Goal: Task Accomplishment & Management: Complete application form

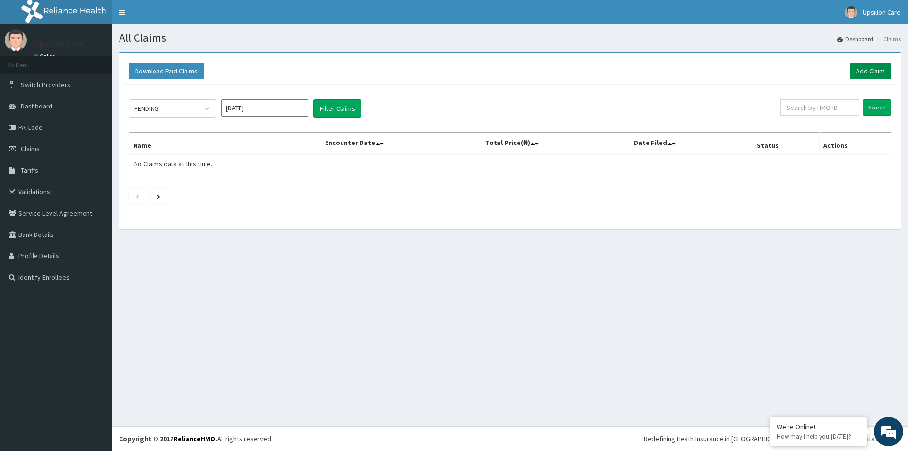
click at [862, 76] on link "Add Claim" at bounding box center [870, 71] width 41 height 17
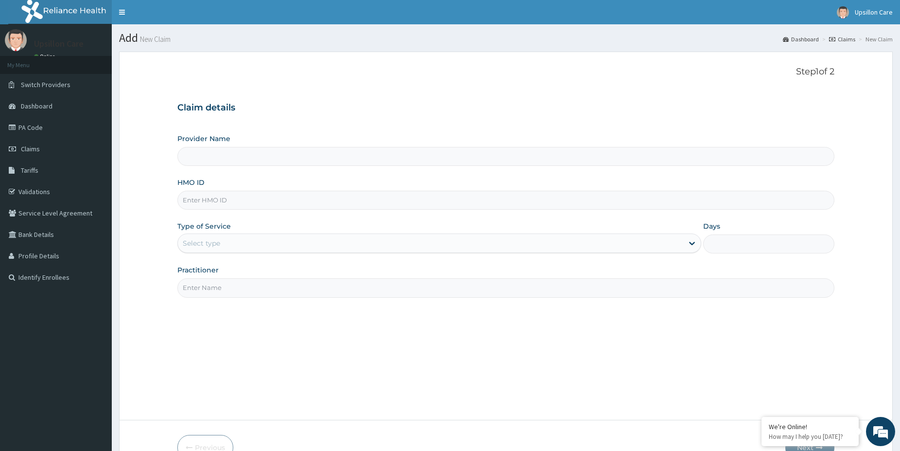
click at [186, 205] on input "HMO ID" at bounding box center [505, 200] width 657 height 19
type input "Upsillon Care hospital"
paste input "KHZ/10006/A"
type input "KHZ/10006/A"
click at [216, 242] on div "Select type" at bounding box center [201, 243] width 37 height 10
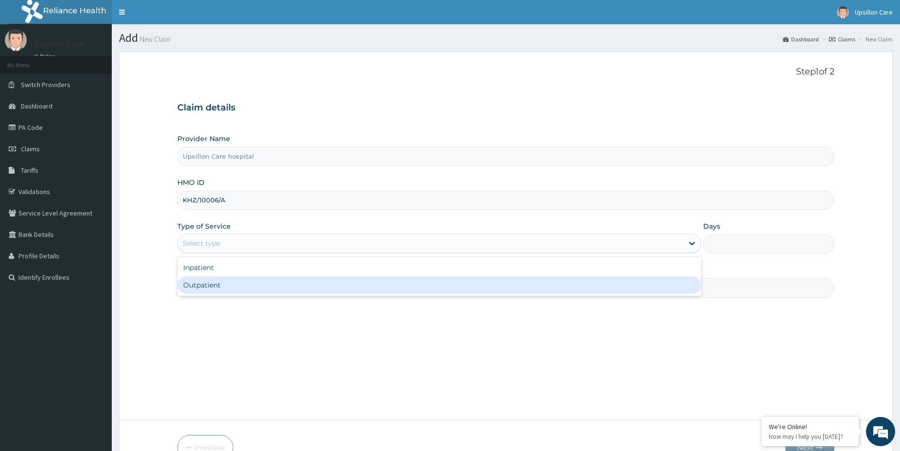
click at [220, 289] on div "Outpatient" at bounding box center [439, 284] width 524 height 17
type input "1"
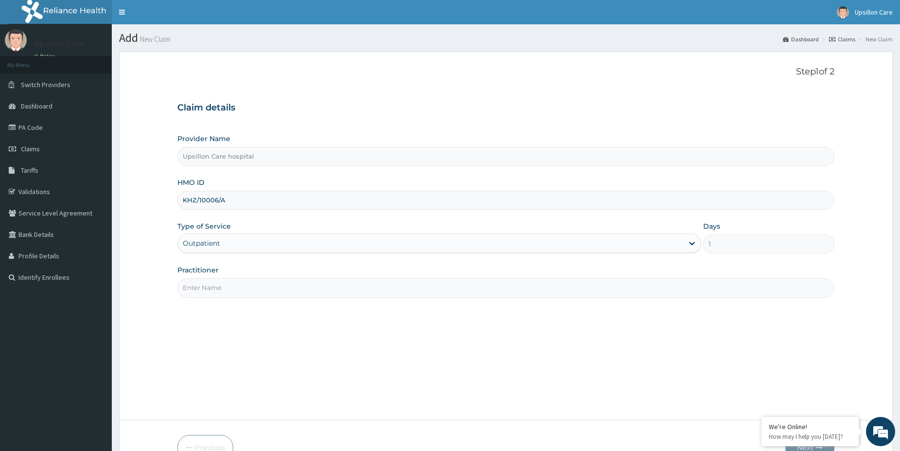
click at [220, 289] on input "Practitioner" at bounding box center [505, 287] width 657 height 19
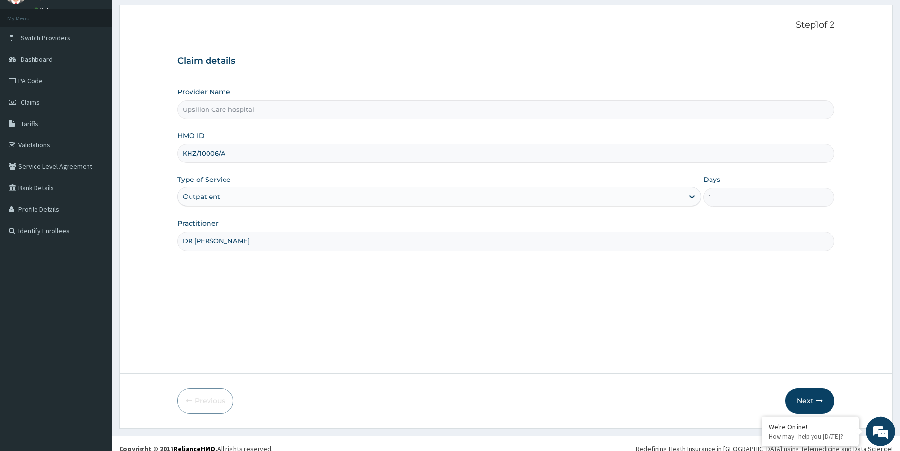
scroll to position [56, 0]
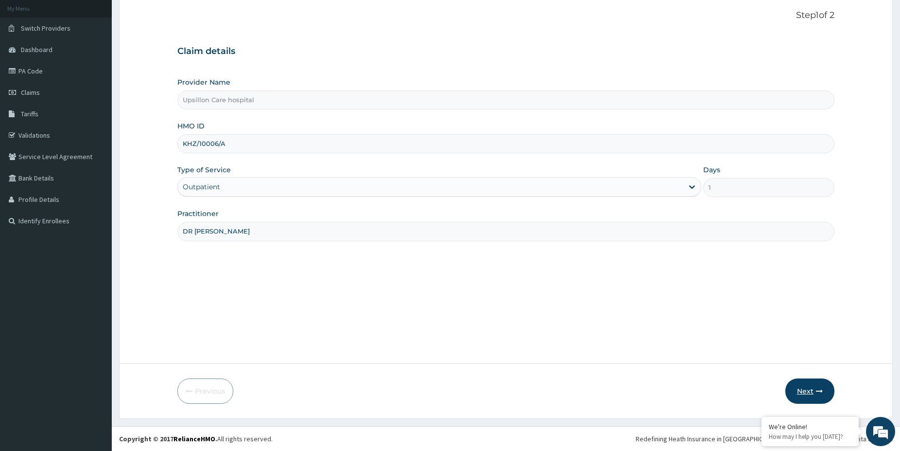
type input "DR OPE"
click at [816, 384] on button "Next" at bounding box center [810, 390] width 49 height 25
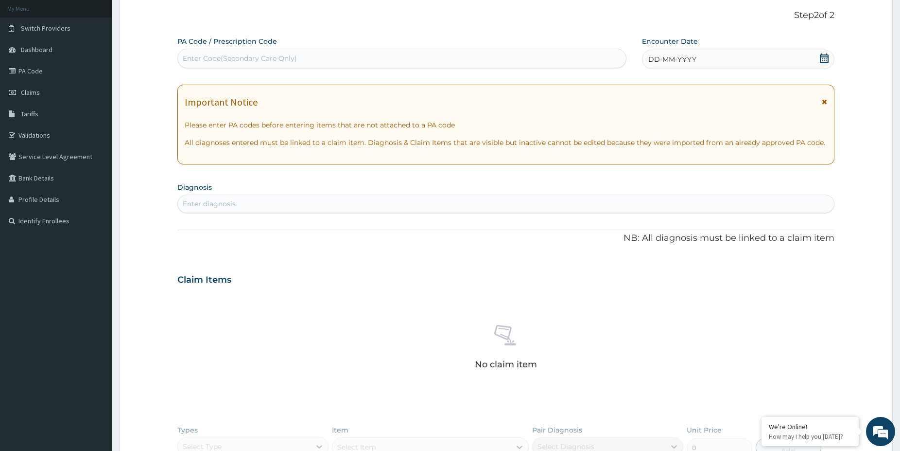
click at [212, 49] on div "Enter Code(Secondary Care Only)" at bounding box center [401, 58] width 449 height 19
click at [277, 52] on div "Enter Code(Secondary Care Only)" at bounding box center [401, 58] width 449 height 19
paste input "PA/5B91B2"
type input "PA/5B91B2"
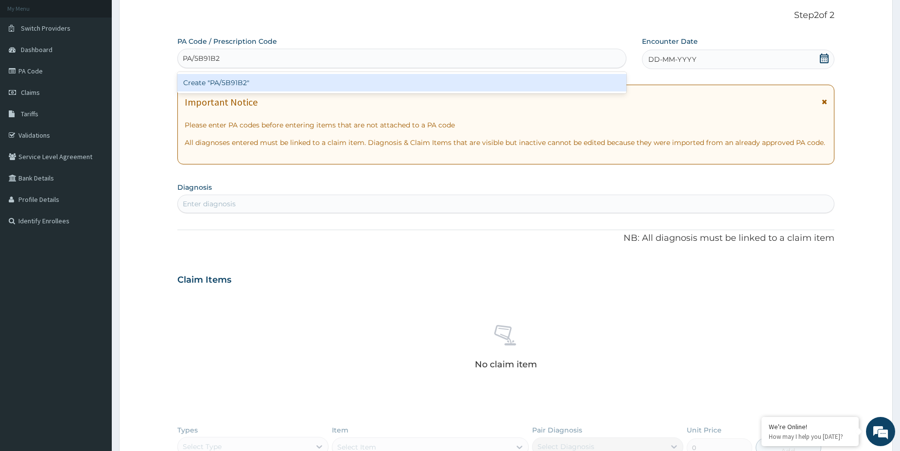
click at [266, 83] on div "Create "PA/5B91B2"" at bounding box center [401, 82] width 449 height 17
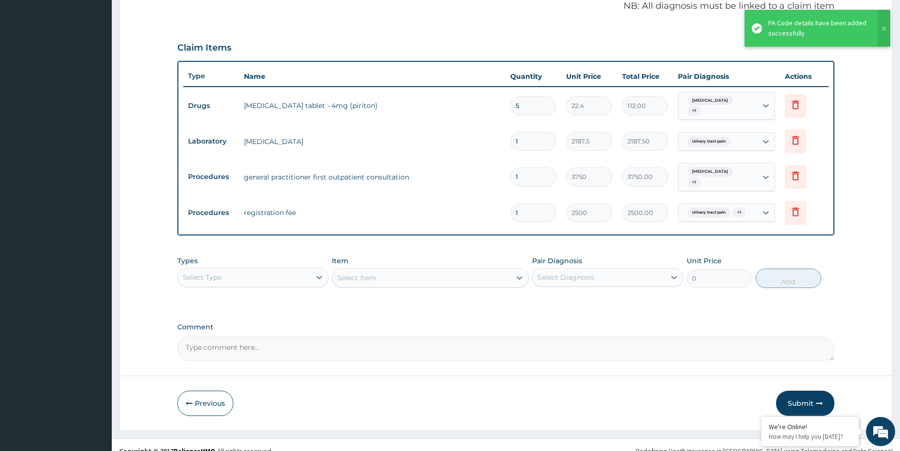
scroll to position [303, 0]
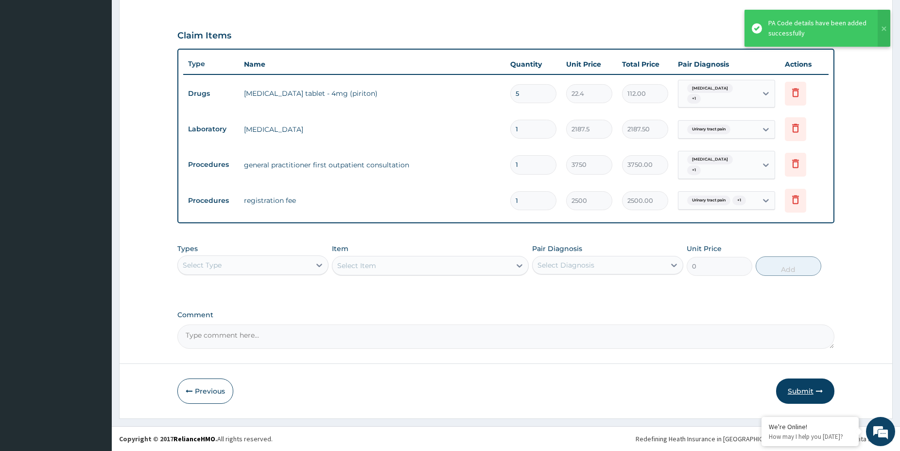
click at [811, 387] on button "Submit" at bounding box center [805, 390] width 58 height 25
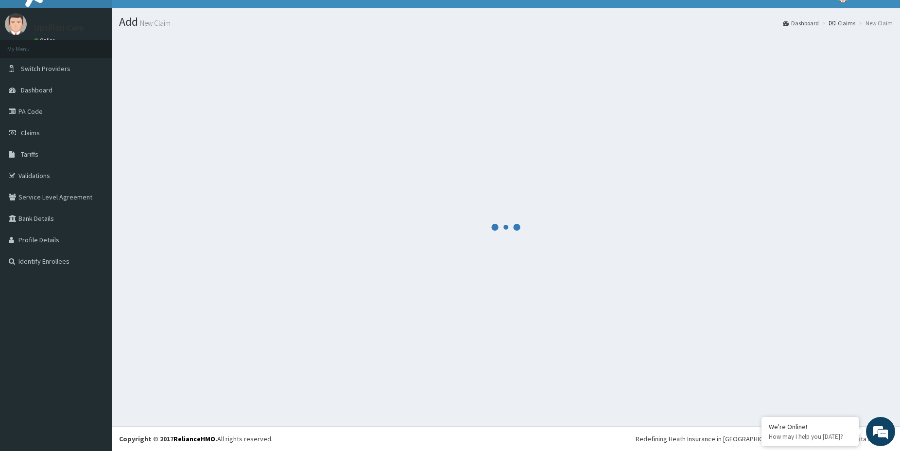
scroll to position [16, 0]
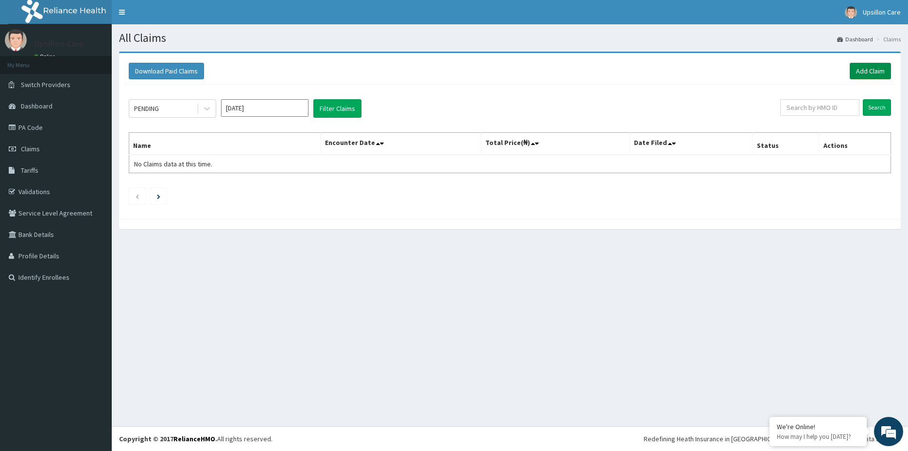
click at [866, 73] on link "Add Claim" at bounding box center [870, 71] width 41 height 17
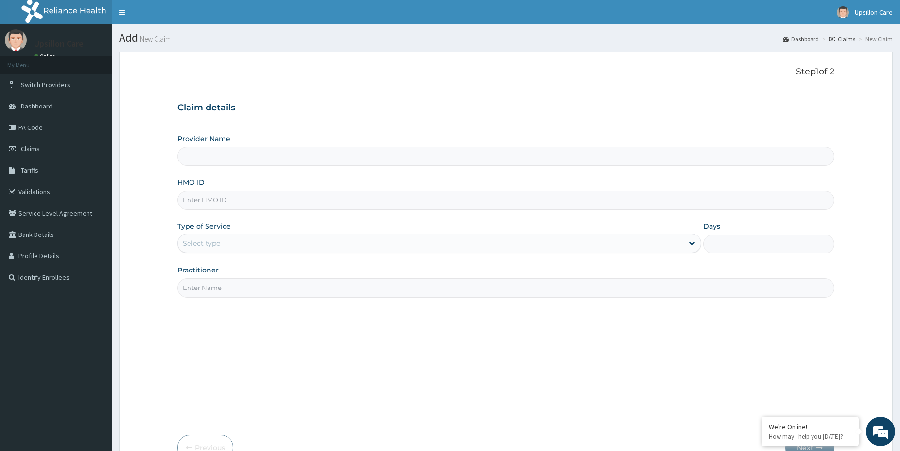
type input "Upsillon Care hospital"
type input "ARM/10295/A"
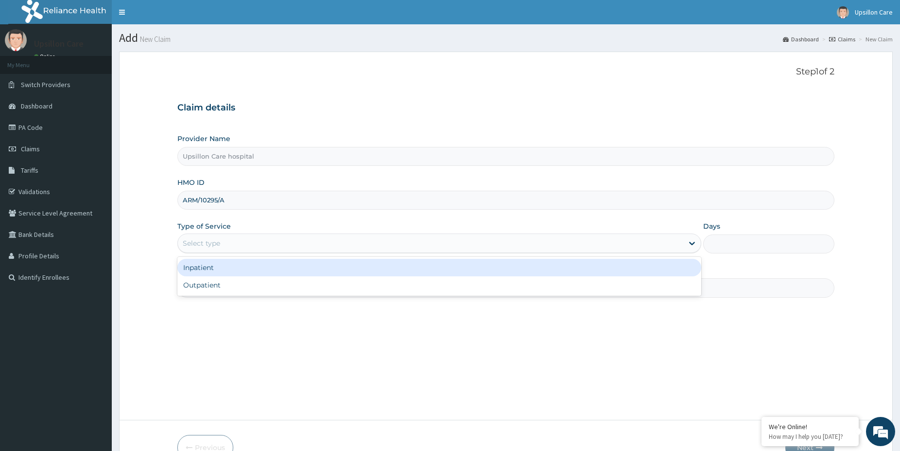
drag, startPoint x: 217, startPoint y: 239, endPoint x: 210, endPoint y: 259, distance: 21.5
click at [217, 241] on div "Select type" at bounding box center [201, 243] width 37 height 10
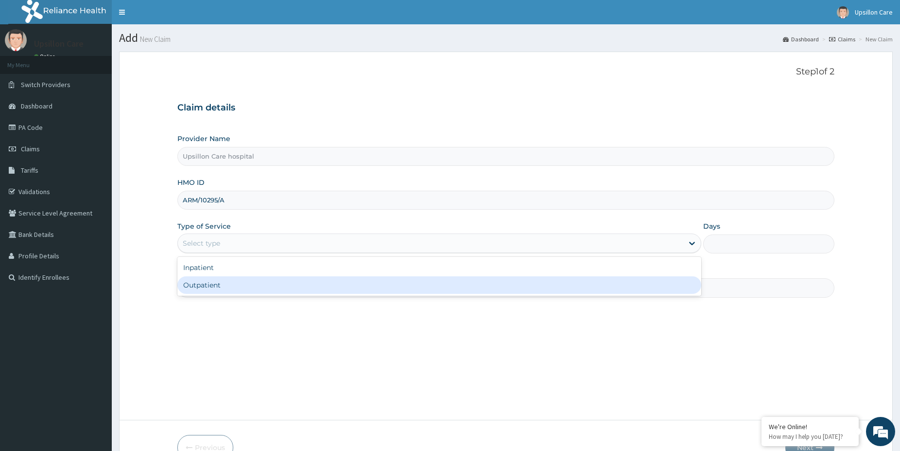
click at [210, 281] on div "Outpatient" at bounding box center [439, 284] width 524 height 17
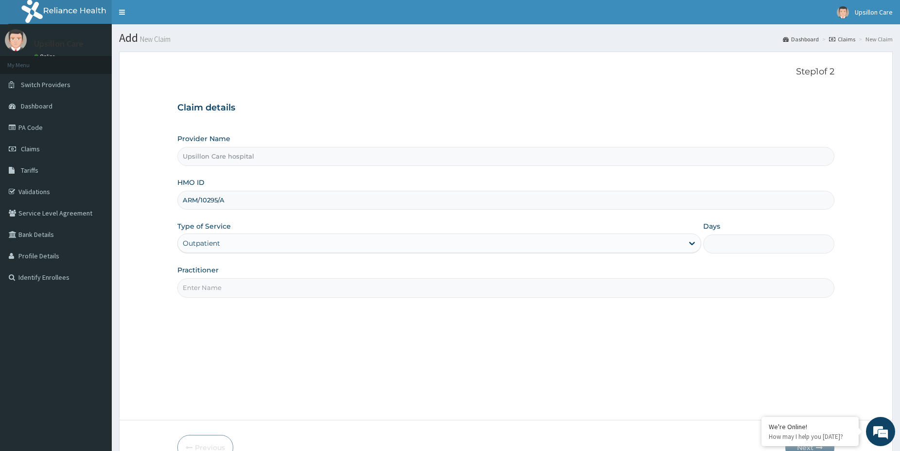
type input "1"
click at [210, 282] on input "Practitioner" at bounding box center [505, 287] width 657 height 19
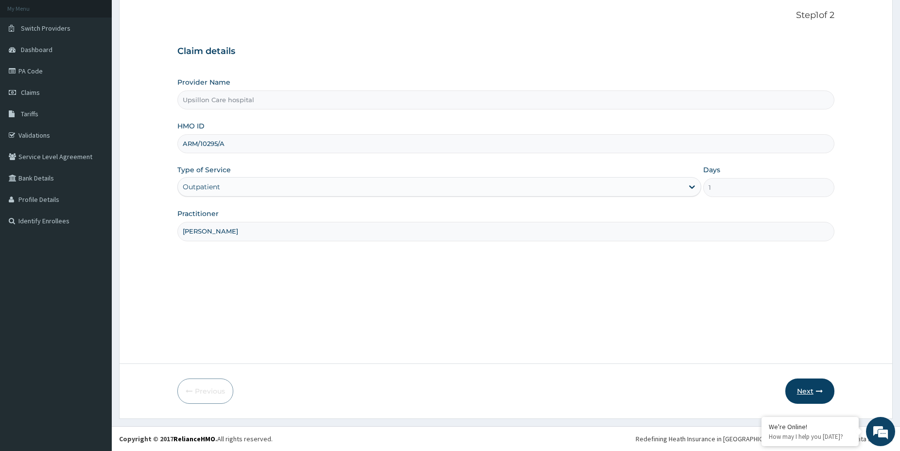
type input "DR JOEL"
click at [816, 389] on button "Next" at bounding box center [810, 390] width 49 height 25
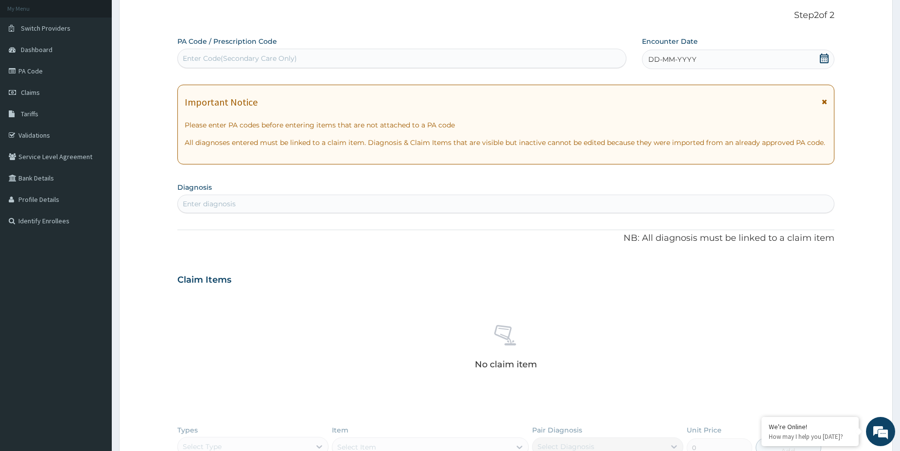
scroll to position [0, 0]
drag, startPoint x: 259, startPoint y: 36, endPoint x: 257, endPoint y: 59, distance: 22.4
click at [258, 49] on div "Step 2 of 2 PA Code / Prescription Code Enter Code(Secondary Care Only) Encount…" at bounding box center [505, 270] width 657 height 520
click at [257, 59] on div "Enter Code(Secondary Care Only)" at bounding box center [240, 58] width 114 height 10
paste input "PA/2B90AB"
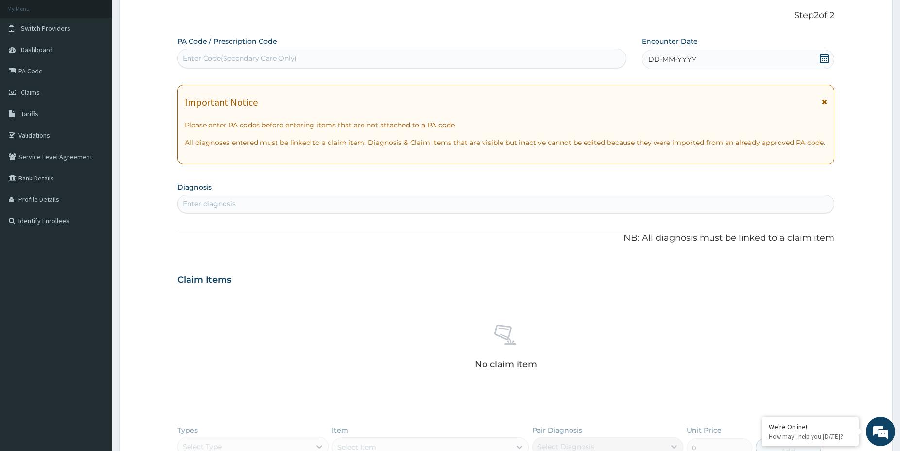
type input "PA/2B90AB"
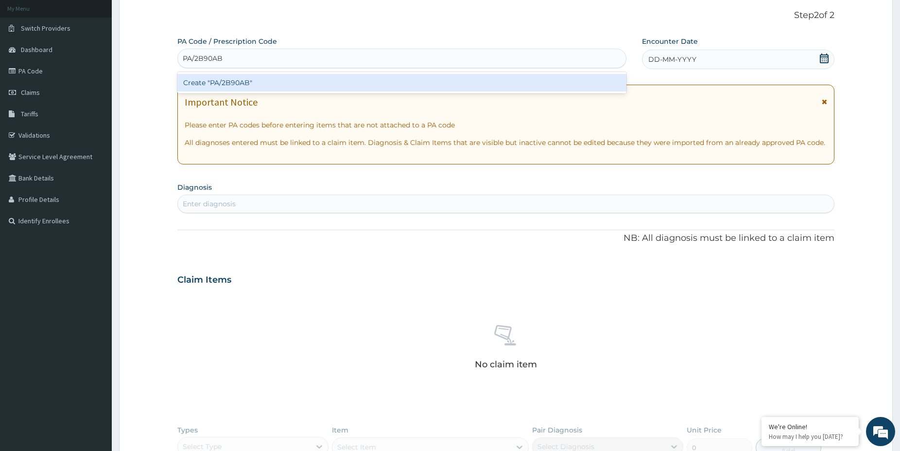
click at [250, 72] on div "Create "PA/2B90AB"" at bounding box center [401, 82] width 449 height 21
click at [246, 80] on div "Create "PA/2B90AB"" at bounding box center [401, 82] width 449 height 17
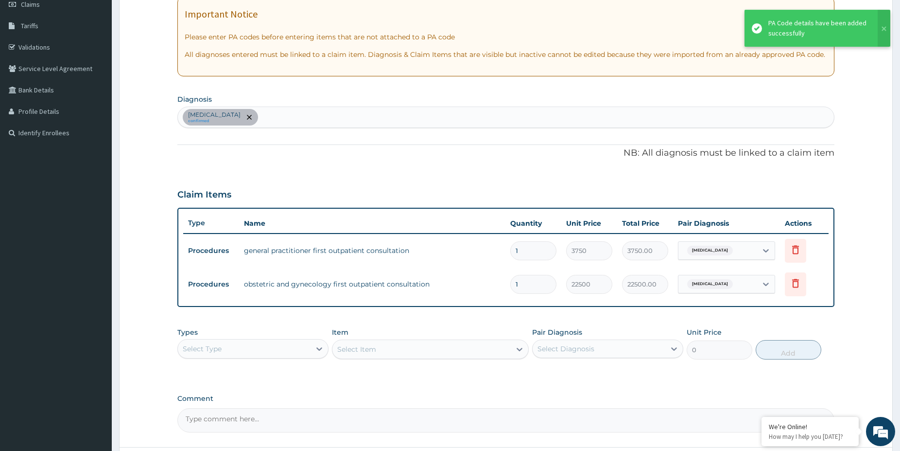
scroll to position [156, 0]
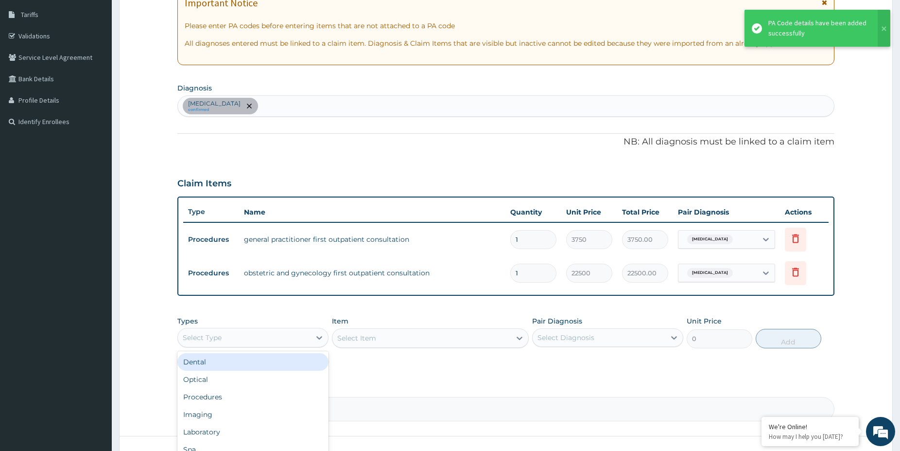
click at [289, 339] on div "Select Type" at bounding box center [244, 338] width 133 height 16
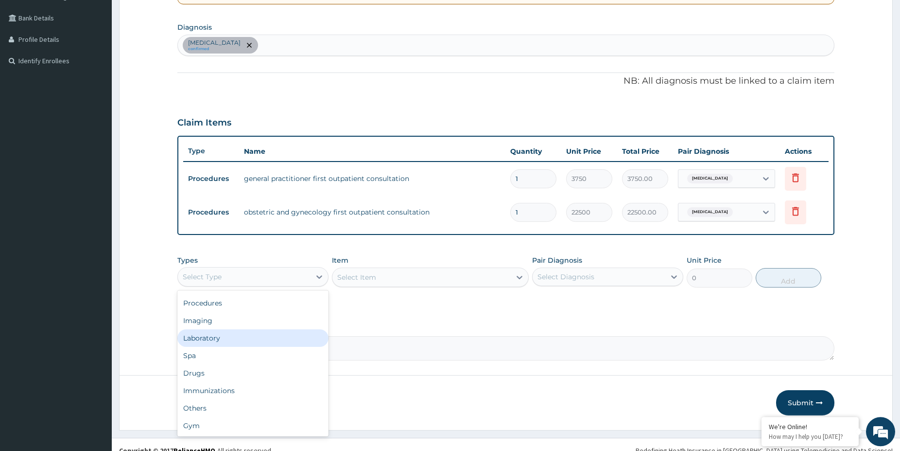
scroll to position [228, 0]
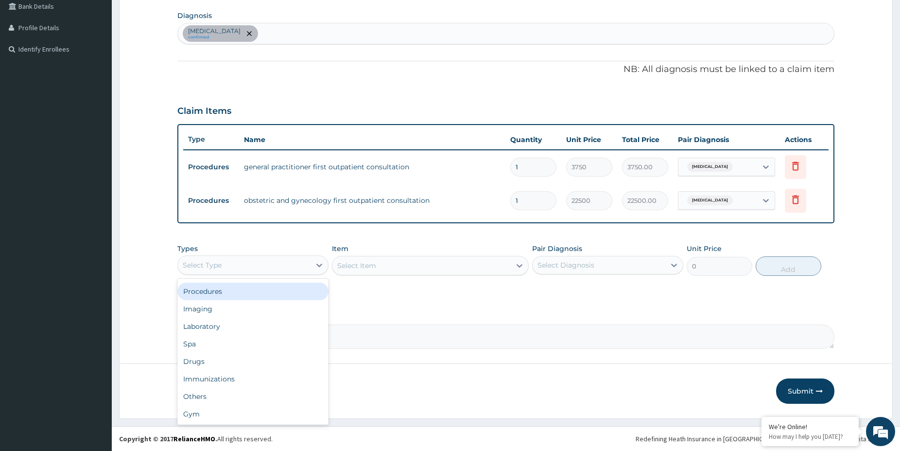
click at [285, 291] on div "Procedures" at bounding box center [252, 290] width 151 height 17
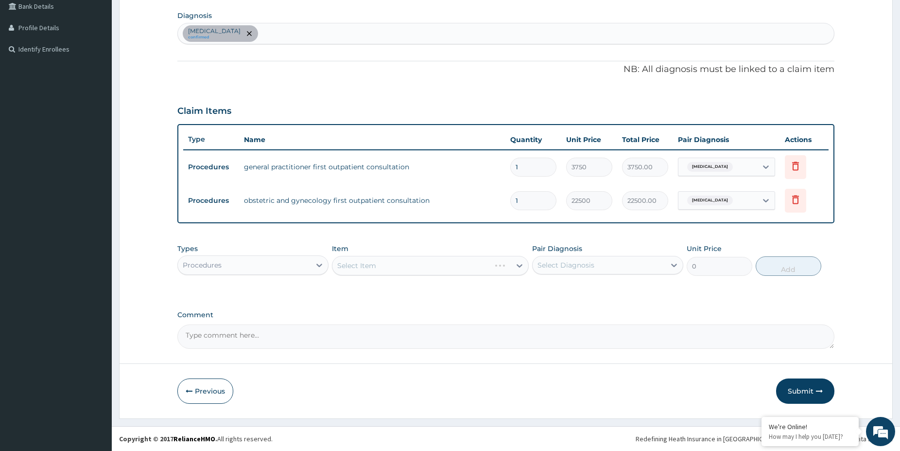
click at [410, 259] on div "Select Item" at bounding box center [430, 265] width 197 height 19
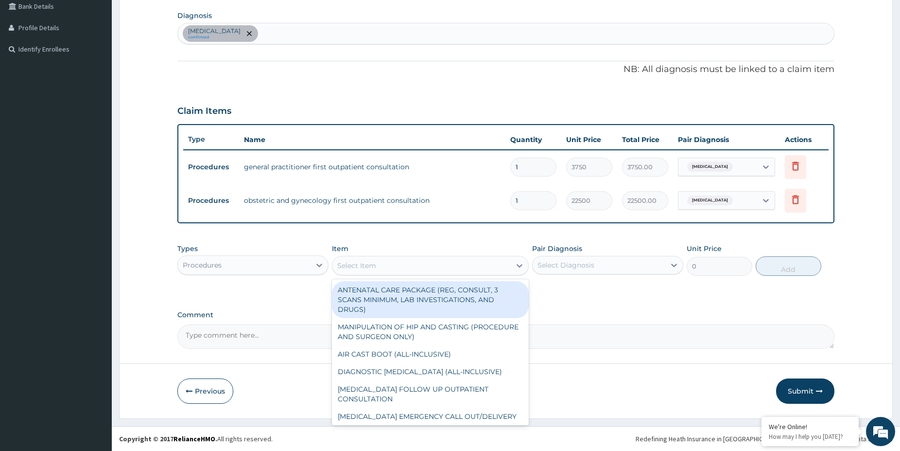
click at [407, 262] on div "Select Item" at bounding box center [421, 266] width 178 height 16
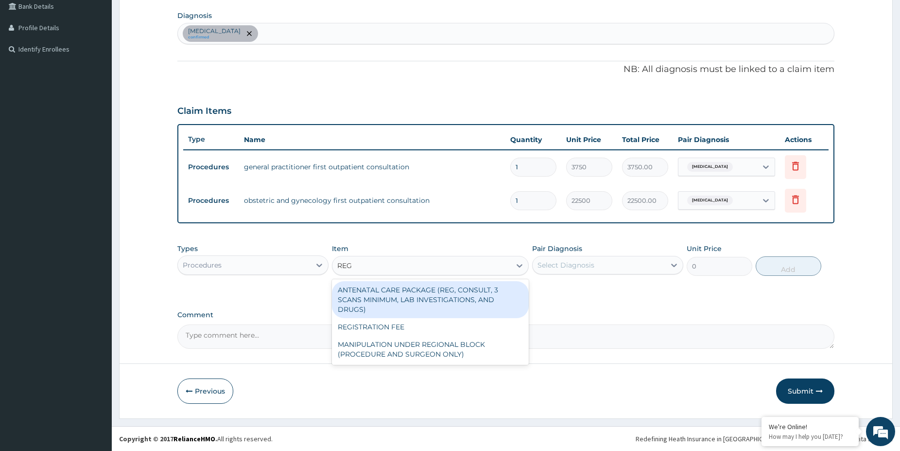
type input "REGI"
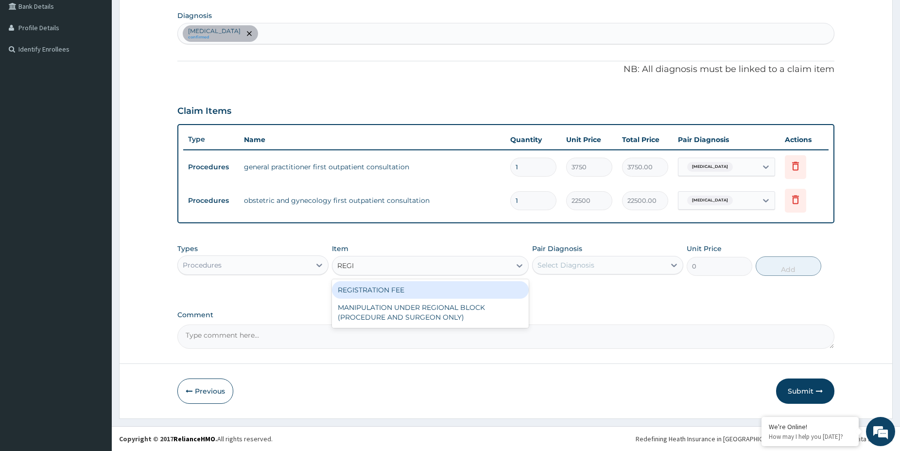
drag, startPoint x: 429, startPoint y: 290, endPoint x: 458, endPoint y: 283, distance: 29.9
click at [440, 288] on div "REGISTRATION FEE" at bounding box center [430, 289] width 197 height 17
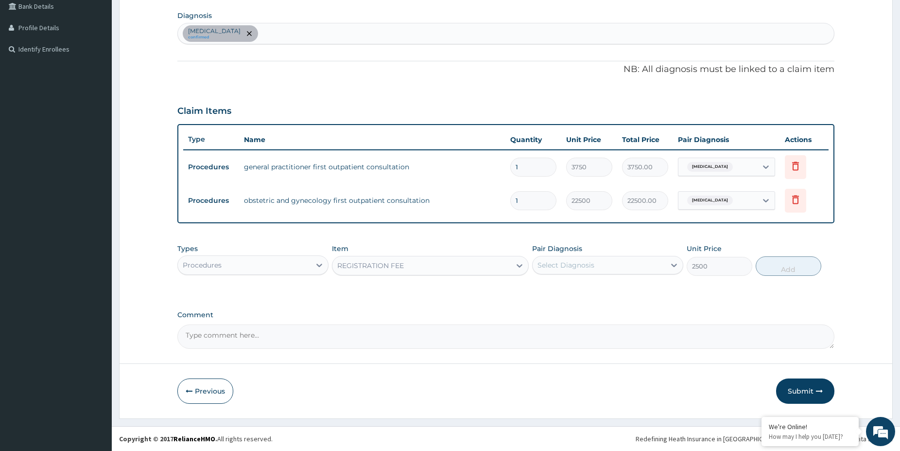
type input "2500"
drag, startPoint x: 576, startPoint y: 264, endPoint x: 570, endPoint y: 274, distance: 11.6
click at [570, 274] on div "Select Diagnosis" at bounding box center [607, 265] width 151 height 18
drag, startPoint x: 561, startPoint y: 291, endPoint x: 661, endPoint y: 273, distance: 101.6
click at [563, 288] on label "Oligomenorrhoea" at bounding box center [578, 289] width 60 height 10
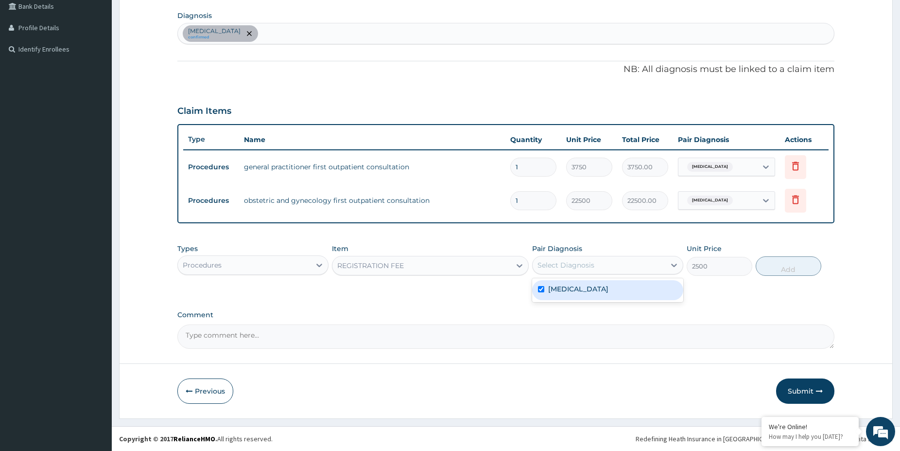
checkbox input "true"
click at [775, 267] on button "Add" at bounding box center [789, 265] width 66 height 19
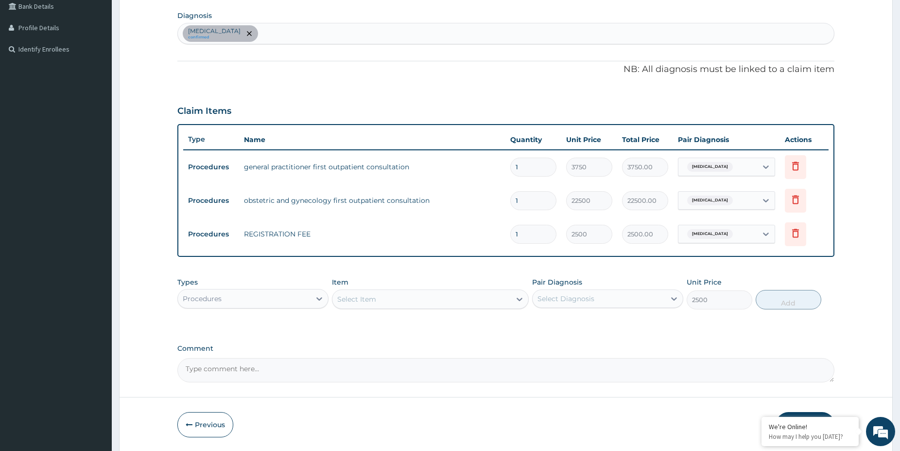
type input "0"
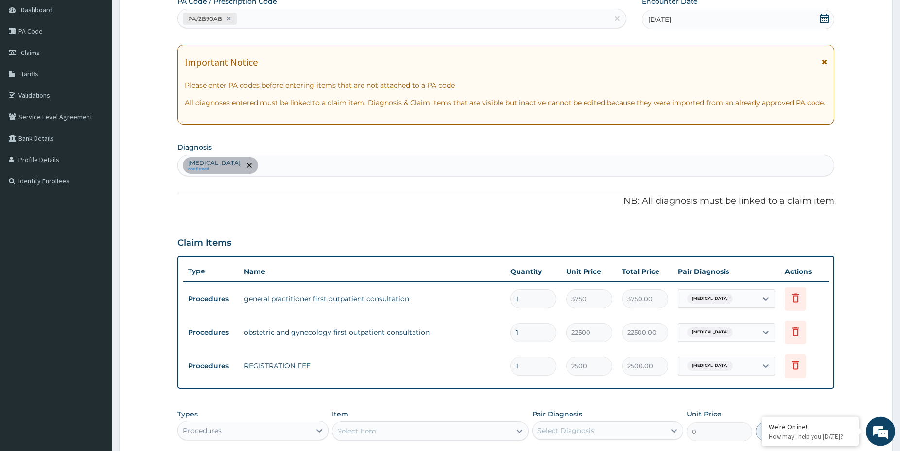
scroll to position [79, 0]
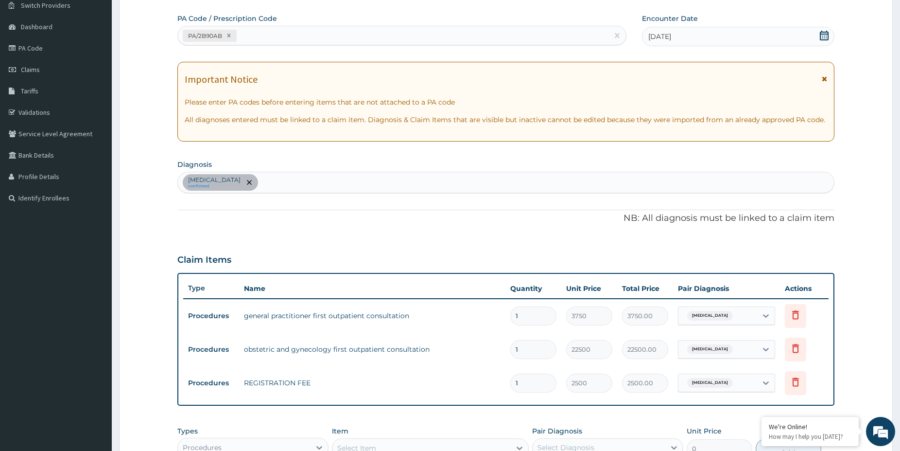
click at [276, 186] on div "Oligomenorrhoea confirmed" at bounding box center [506, 182] width 656 height 20
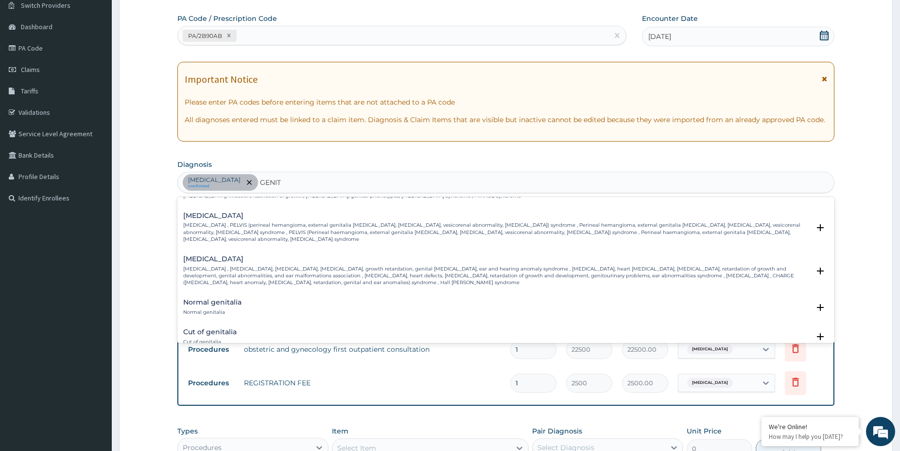
scroll to position [367, 0]
type input "GENITAL TR"
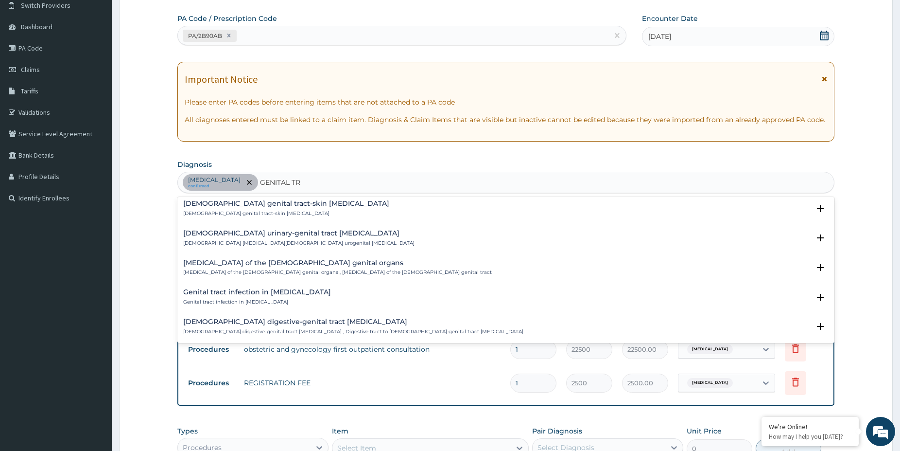
scroll to position [0, 0]
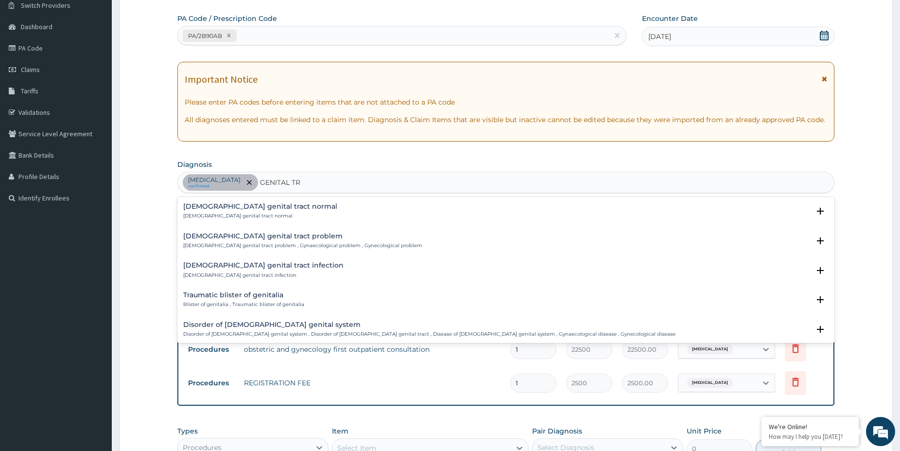
click at [267, 244] on p "Female genital tract problem , Gynaecological problem , Gynecological problem" at bounding box center [302, 245] width 239 height 7
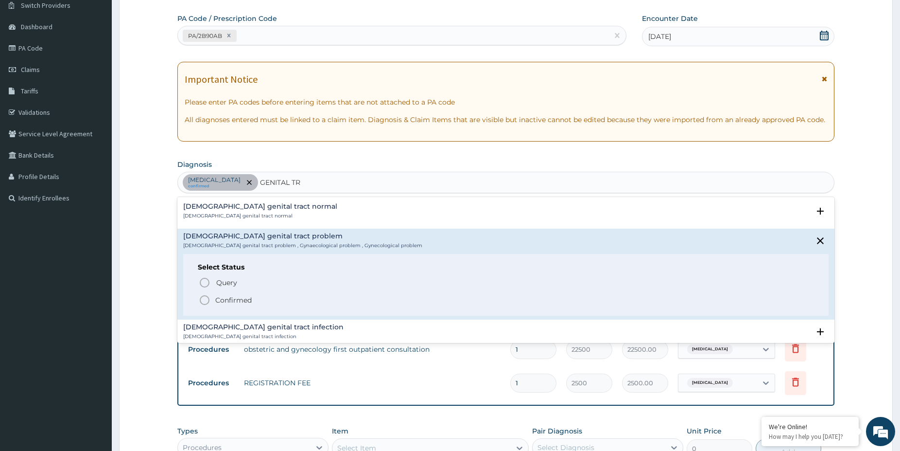
click at [229, 325] on h4 "Female genital tract infection" at bounding box center [263, 326] width 160 height 7
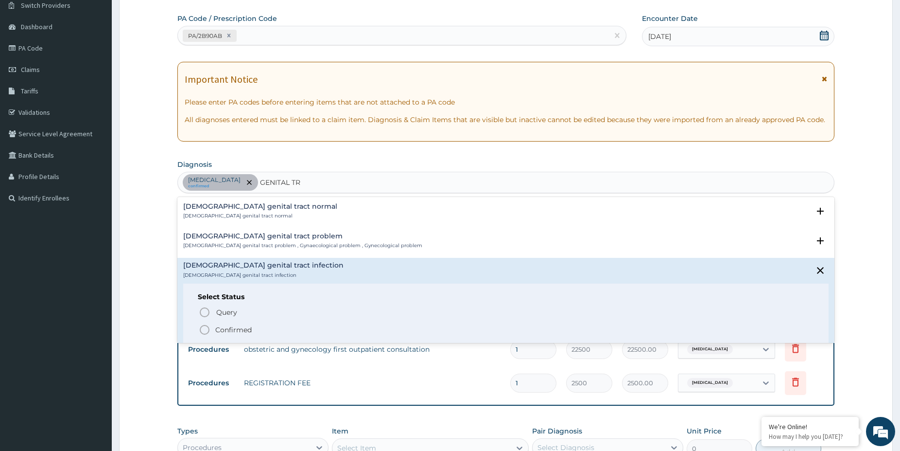
click at [227, 330] on p "Confirmed" at bounding box center [233, 330] width 36 height 10
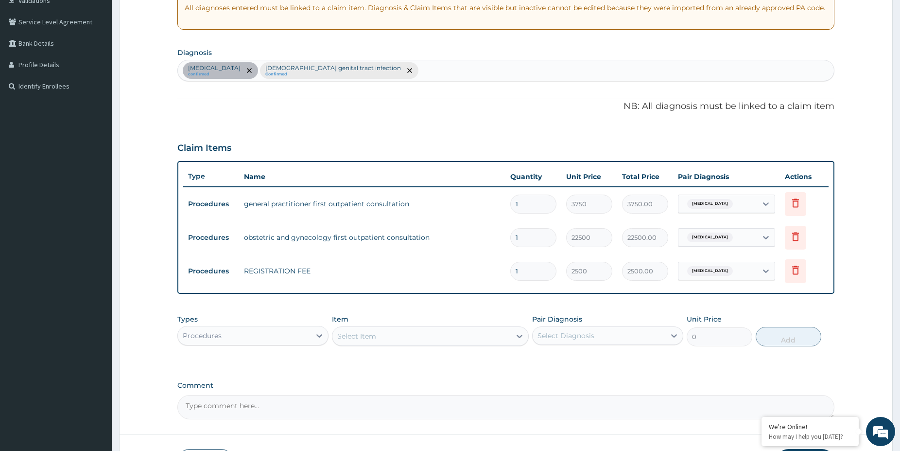
scroll to position [228, 0]
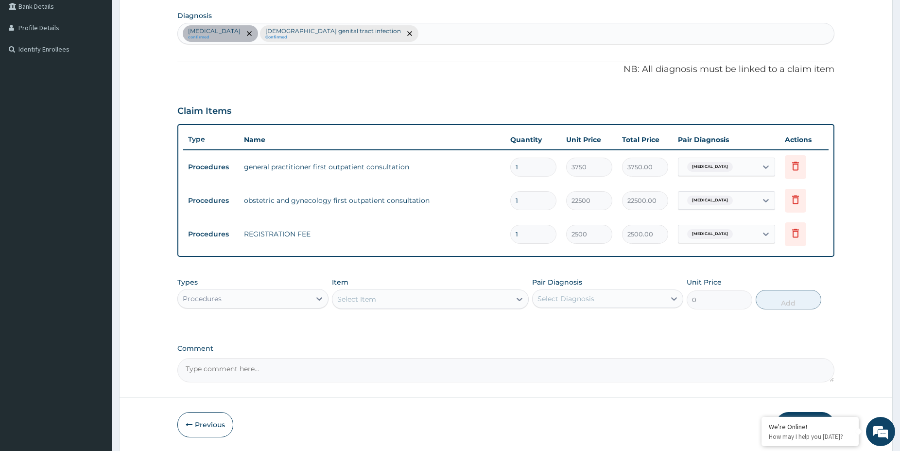
click at [735, 230] on div "Oligomenorrhoea" at bounding box center [718, 234] width 79 height 17
click at [735, 274] on label "Female genital tract infection" at bounding box center [744, 282] width 100 height 19
checkbox input "true"
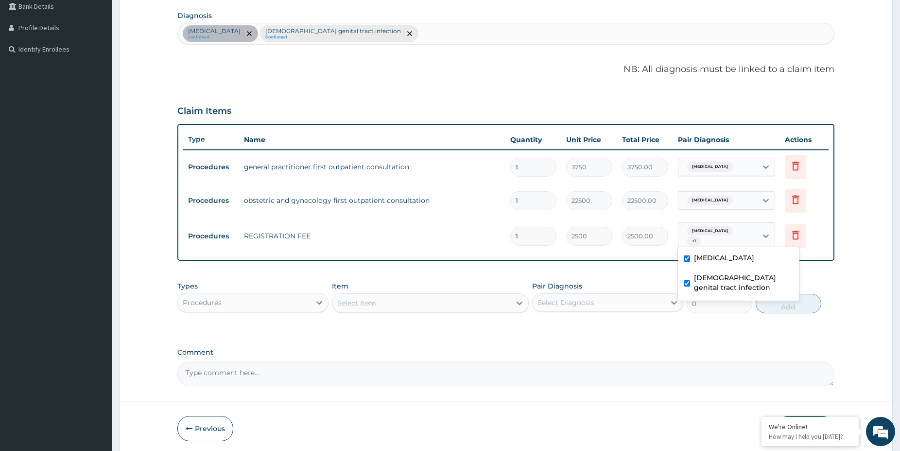
click at [741, 205] on div "Oligomenorrhoea" at bounding box center [718, 200] width 79 height 17
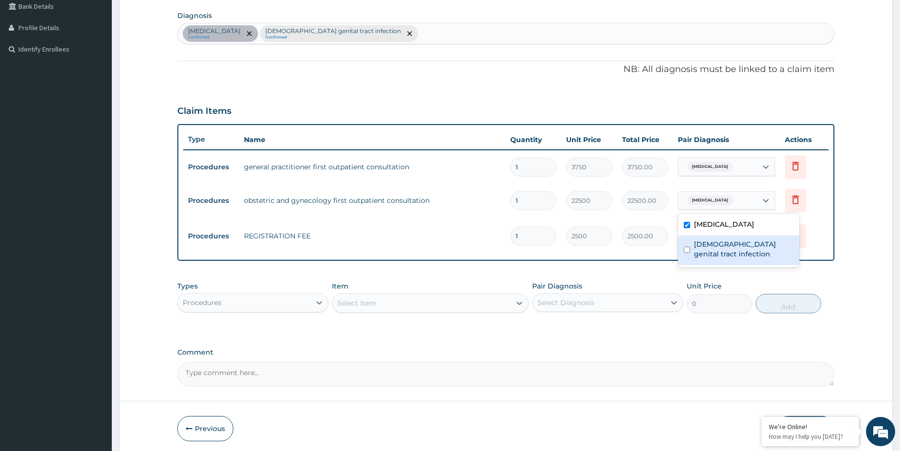
click at [731, 249] on label "Female genital tract infection" at bounding box center [744, 248] width 100 height 19
checkbox input "true"
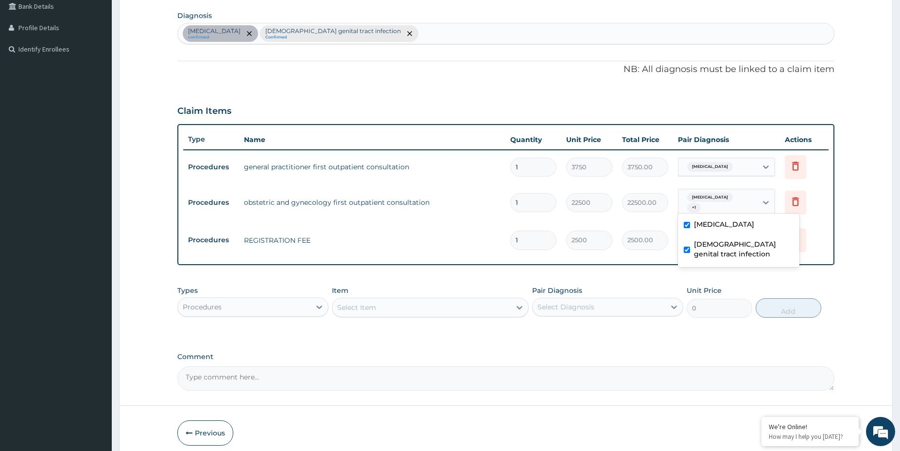
click at [748, 173] on div "Oligomenorrhoea" at bounding box center [718, 166] width 79 height 17
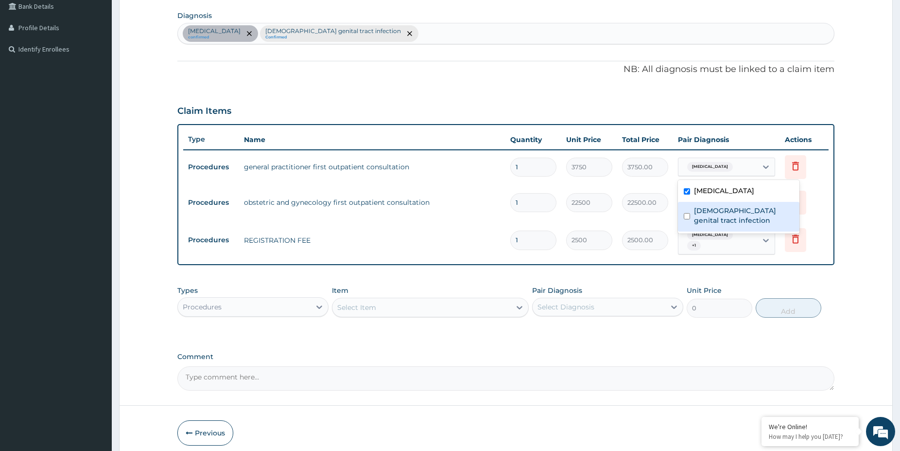
click at [731, 221] on label "Female genital tract infection" at bounding box center [744, 215] width 100 height 19
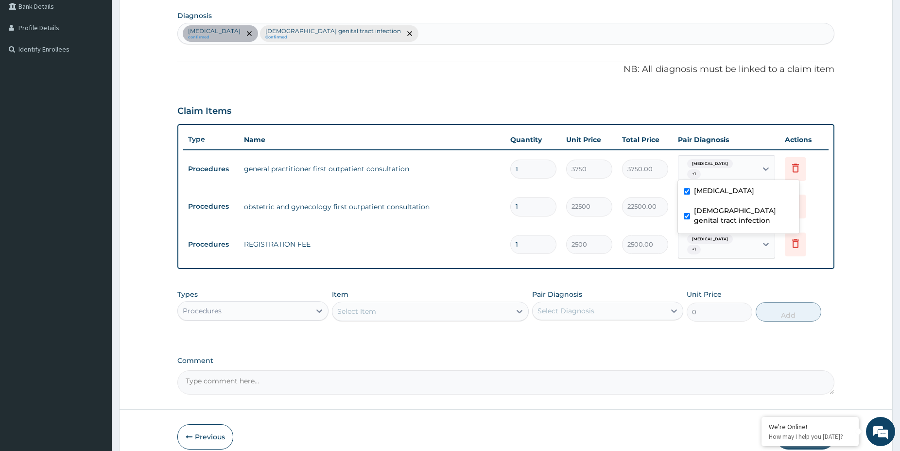
checkbox input "true"
click at [871, 229] on form "Step 2 of 2 PA Code / Prescription Code PA/2B90AB Encounter Date 14-09-2025 Imp…" at bounding box center [506, 144] width 774 height 641
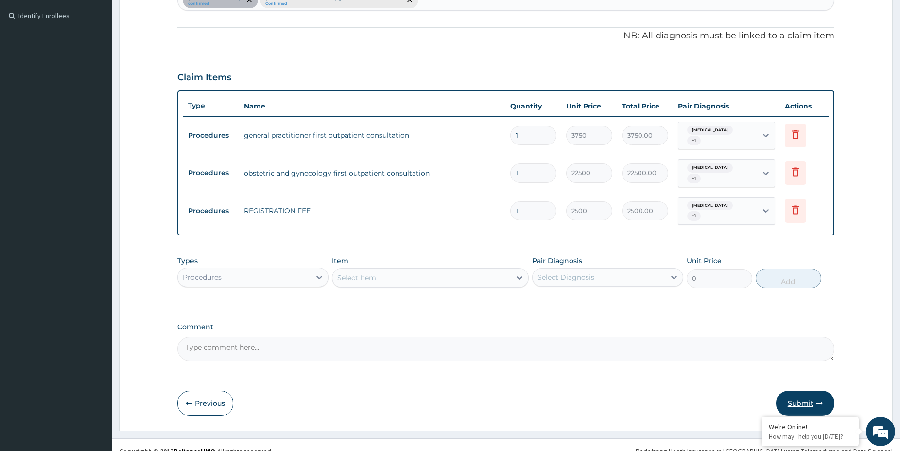
click at [803, 390] on button "Submit" at bounding box center [805, 402] width 58 height 25
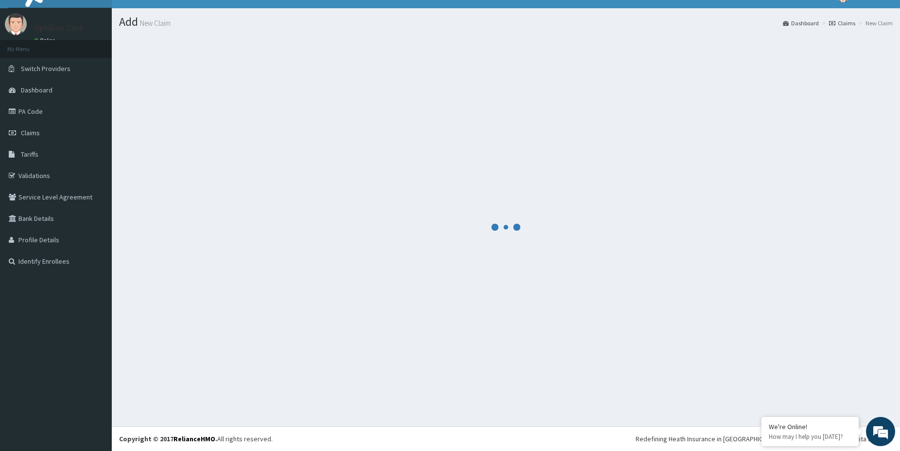
scroll to position [16, 0]
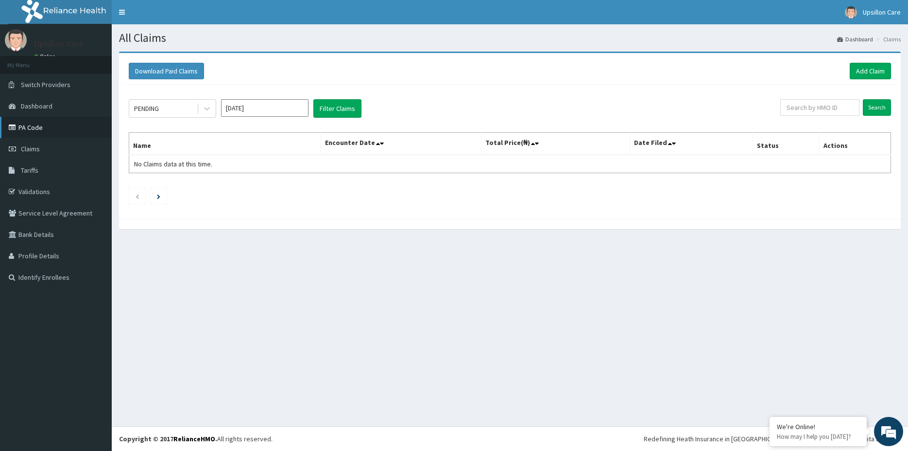
click at [56, 136] on link "PA Code" at bounding box center [56, 127] width 112 height 21
click at [272, 103] on input "[DATE]" at bounding box center [264, 107] width 87 height 17
drag, startPoint x: 296, startPoint y: 192, endPoint x: 308, endPoint y: 161, distance: 32.7
click at [296, 192] on div "Sep" at bounding box center [293, 189] width 19 height 18
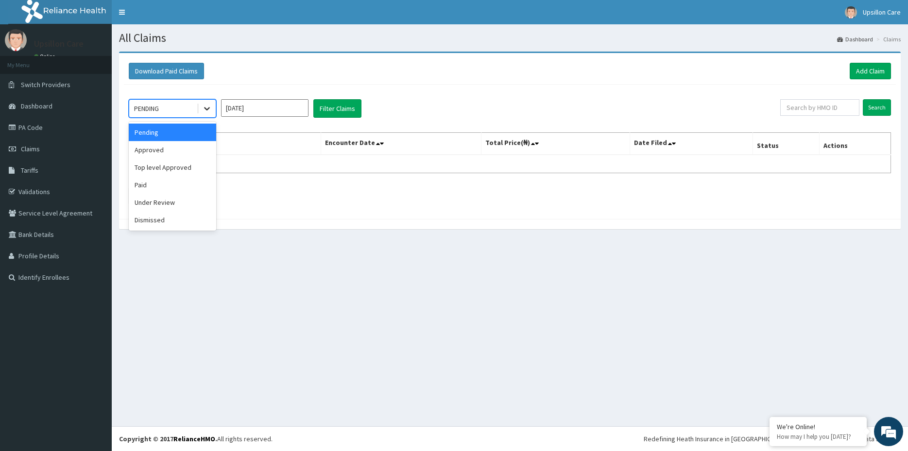
click at [200, 115] on div at bounding box center [206, 108] width 17 height 17
click at [177, 155] on div "Approved" at bounding box center [172, 149] width 87 height 17
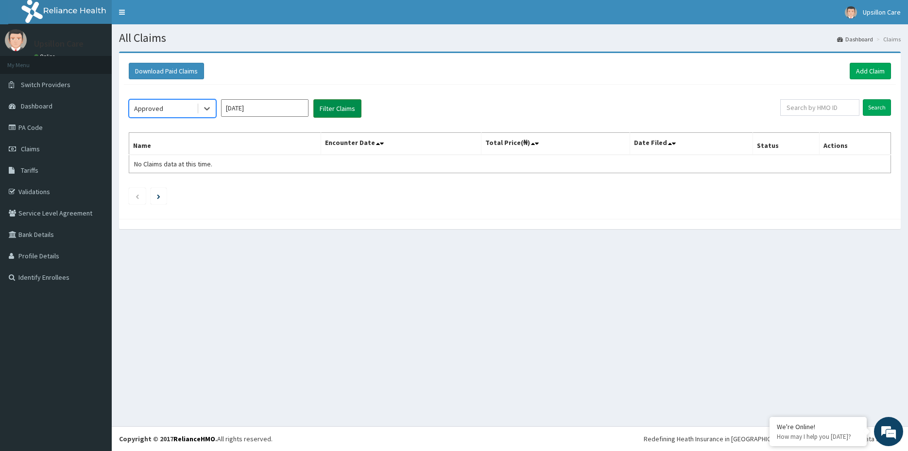
click at [325, 105] on button "Filter Claims" at bounding box center [338, 108] width 48 height 18
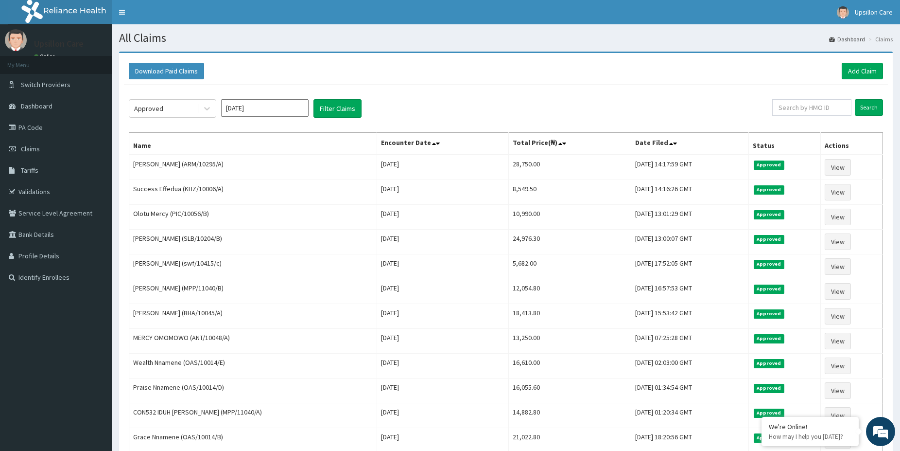
click at [506, 70] on div "Download Paid Claims Add Claim" at bounding box center [506, 71] width 754 height 17
